Goal: Information Seeking & Learning: Learn about a topic

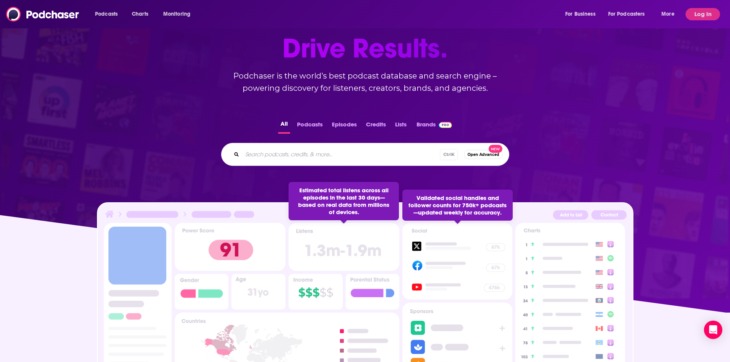
scroll to position [77, 0]
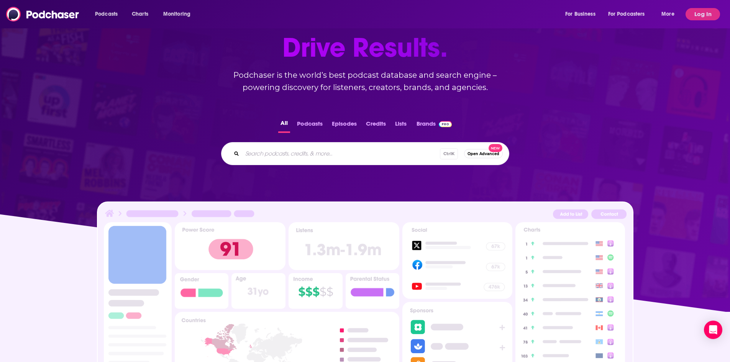
click at [330, 160] on div "Ctrl K Open Advanced New" at bounding box center [365, 153] width 288 height 23
click at [328, 156] on input "Search podcasts, credits, & more..." at bounding box center [341, 154] width 198 height 12
type input "mental health"
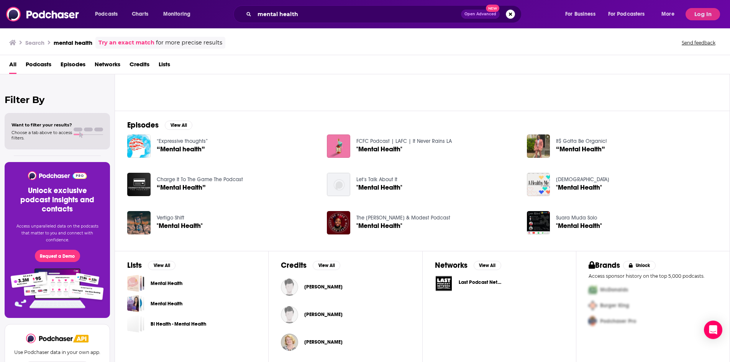
scroll to position [71, 0]
click at [162, 266] on button "View All" at bounding box center [162, 265] width 28 height 9
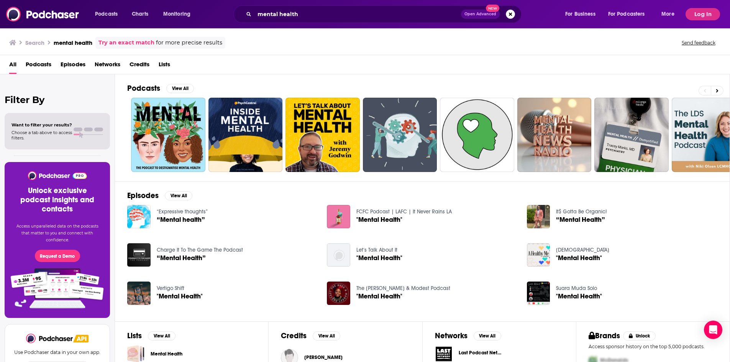
click at [164, 66] on span "Lists" at bounding box center [164, 66] width 11 height 16
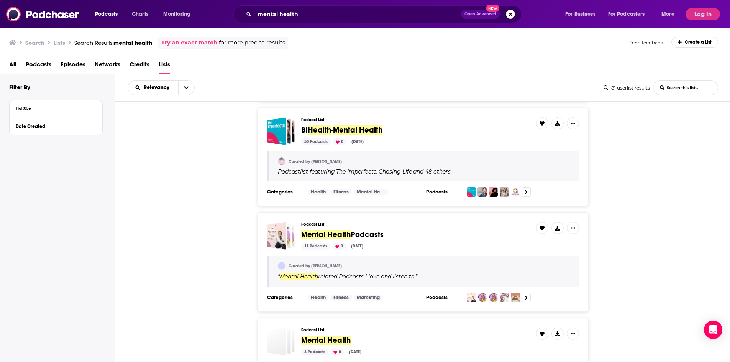
scroll to position [230, 0]
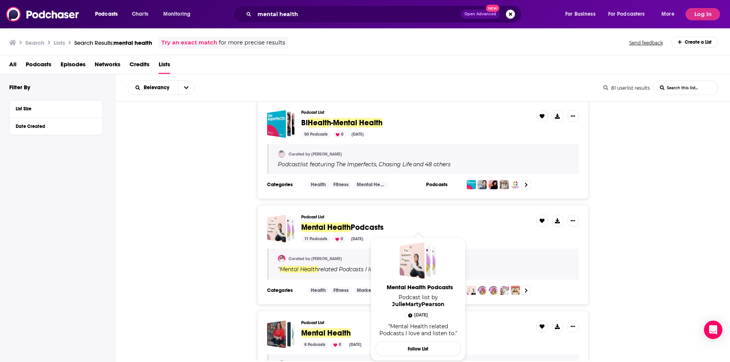
click at [371, 228] on span "Podcasts" at bounding box center [367, 228] width 33 height 10
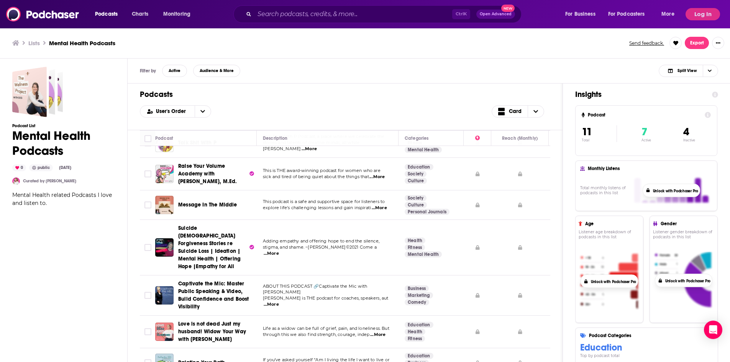
scroll to position [23, 0]
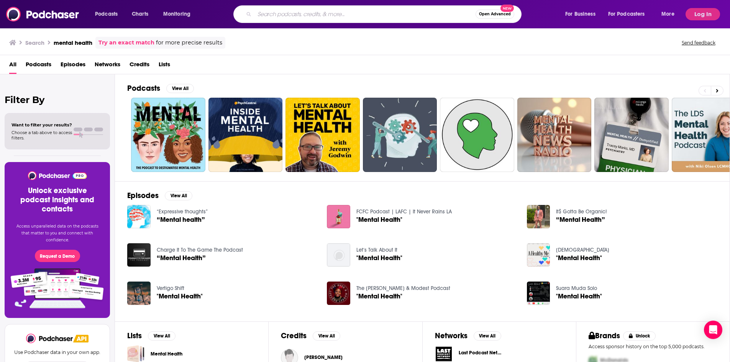
click at [283, 17] on input "Search podcasts, credits, & more..." at bounding box center [364, 14] width 221 height 12
type input "wellness"
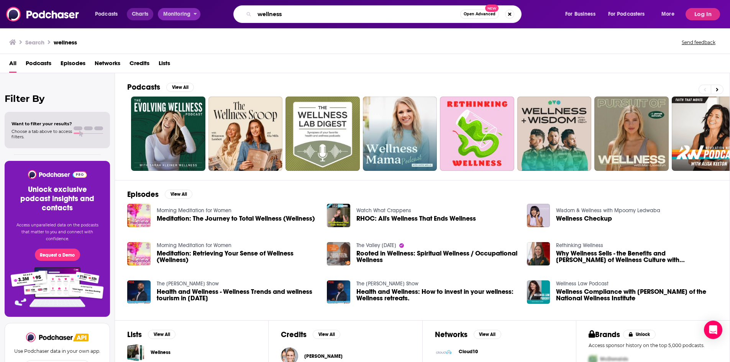
drag, startPoint x: 295, startPoint y: 16, endPoint x: 152, endPoint y: 16, distance: 142.9
click at [157, 17] on div "Podcasts Charts Monitoring wellness Open Advanced New For Business For Podcaste…" at bounding box center [386, 14] width 592 height 18
type input "employee wellbeing"
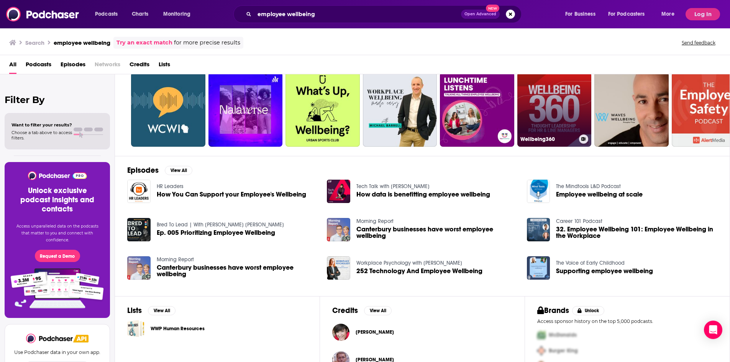
scroll to position [38, 0]
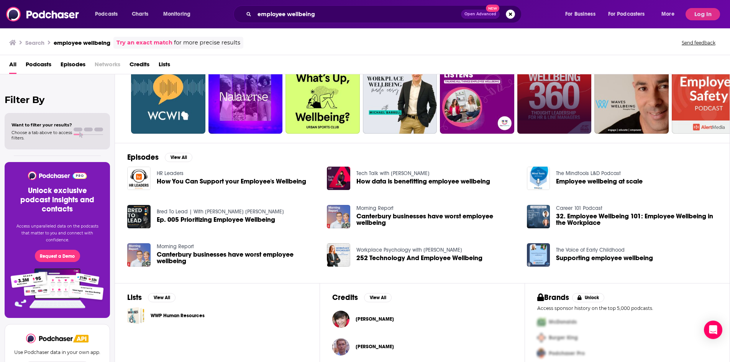
click at [310, 142] on div "Podcasts View All + 186" at bounding box center [428, 89] width 603 height 107
click at [144, 212] on img "Ep. 005 Prioritizing Employee Wellbeing" at bounding box center [138, 216] width 23 height 23
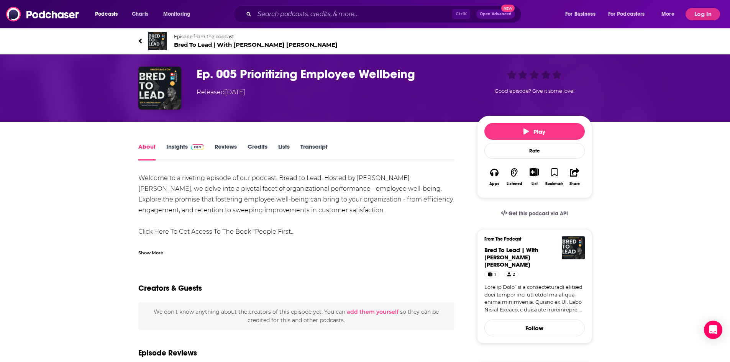
click at [241, 73] on h1 "Ep. 005 Prioritizing Employee Wellbeing" at bounding box center [331, 74] width 268 height 15
